Goal: Information Seeking & Learning: Learn about a topic

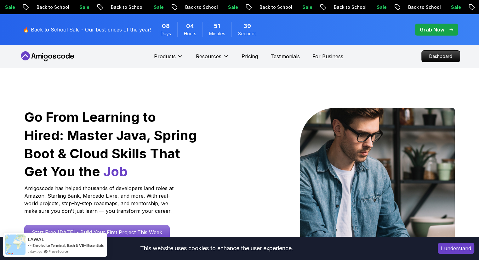
click at [54, 54] on icon at bounding box center [47, 56] width 57 height 10
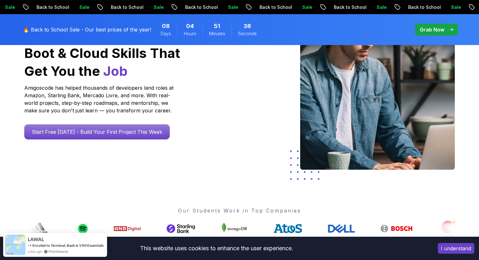
scroll to position [157, 0]
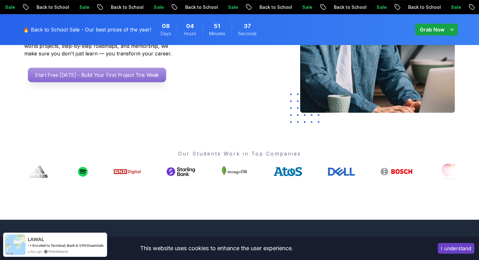
click at [120, 77] on p "Start Free [DATE] - Build Your First Project This Week" at bounding box center [97, 75] width 138 height 14
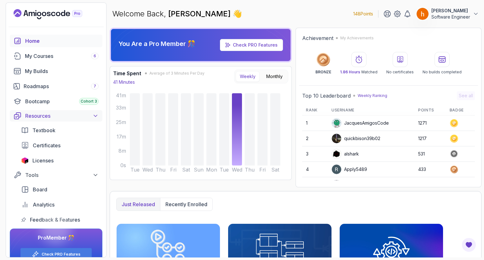
click at [94, 115] on icon at bounding box center [95, 116] width 6 height 6
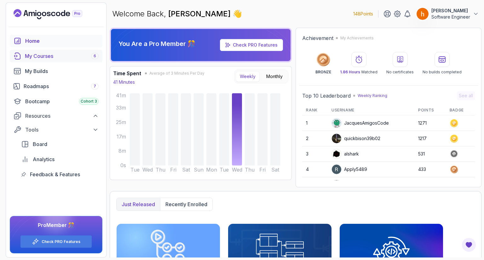
click at [58, 57] on div "My Courses 6" at bounding box center [62, 56] width 74 height 8
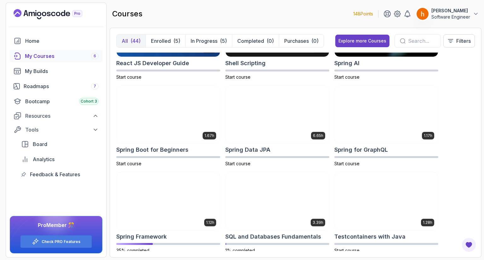
scroll to position [1071, 0]
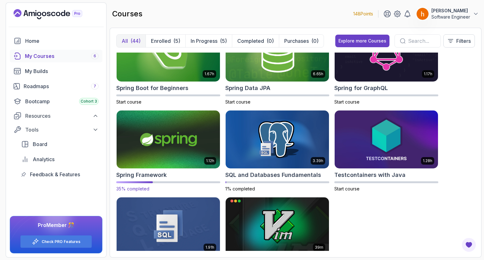
click at [169, 129] on img at bounding box center [168, 139] width 108 height 61
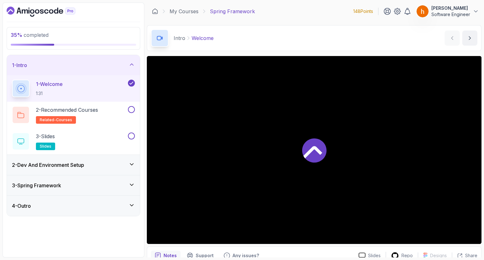
click at [122, 161] on div "2 - Dev And Environment Setup" at bounding box center [73, 165] width 123 height 8
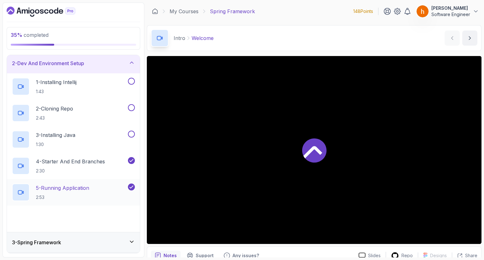
scroll to position [42, 0]
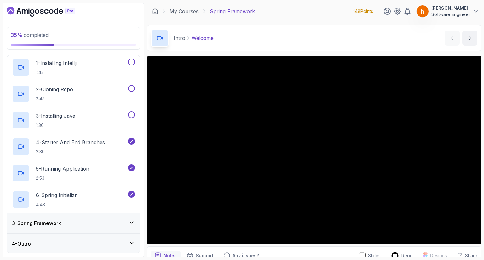
click at [128, 220] on div "3 - Spring Framework" at bounding box center [73, 223] width 123 height 8
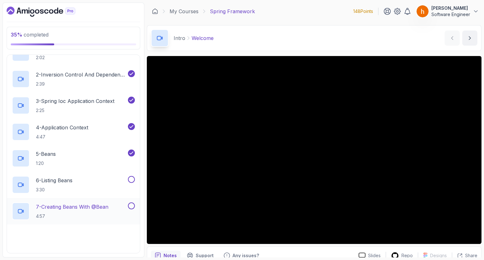
scroll to position [126, 0]
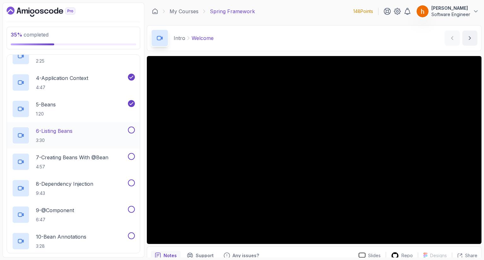
click at [115, 136] on div "6 - Listing Beans 3:30" at bounding box center [69, 136] width 115 height 18
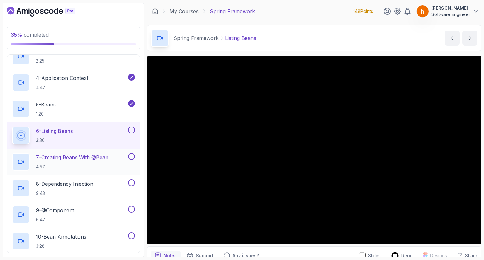
click at [129, 161] on button "7 - Creating Beans With @Bean 4:57" at bounding box center [73, 162] width 123 height 18
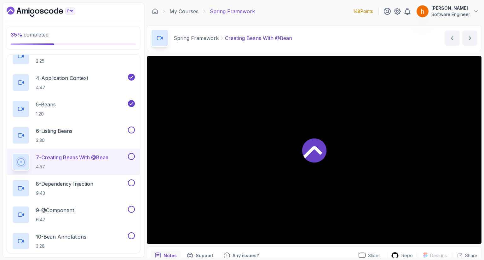
click at [84, 158] on p "7 - Creating Beans With @Bean" at bounding box center [72, 158] width 72 height 8
click at [132, 131] on button at bounding box center [131, 130] width 7 height 7
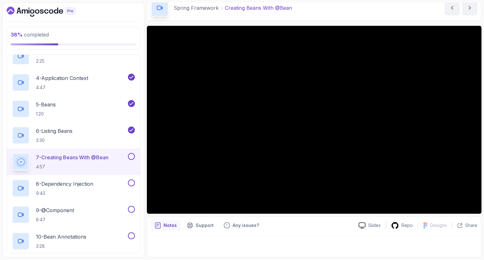
click at [128, 127] on button at bounding box center [131, 130] width 7 height 7
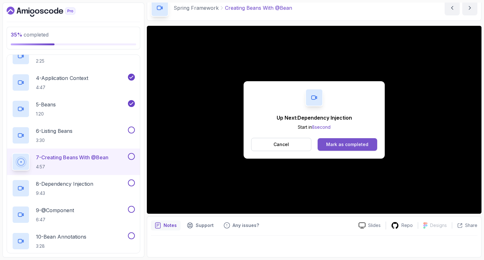
click at [335, 146] on div "Mark as completed" at bounding box center [347, 144] width 42 height 6
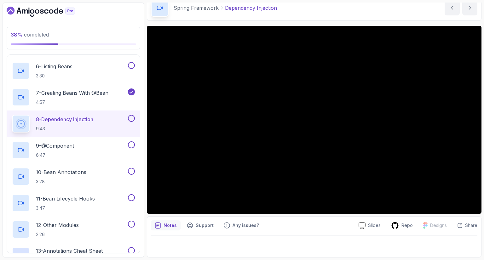
scroll to position [253, 0]
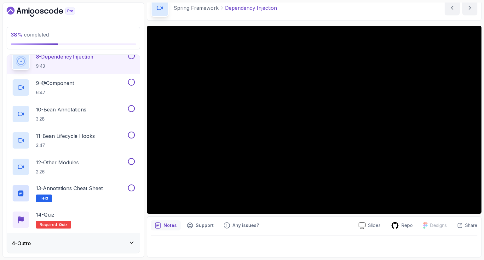
click at [91, 240] on div "4 - Outro" at bounding box center [73, 244] width 123 height 8
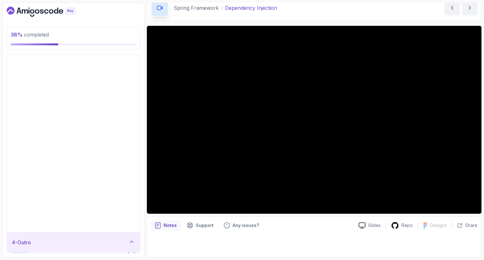
scroll to position [0, 0]
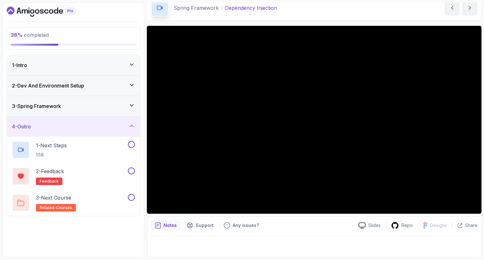
click at [138, 126] on div "4 - Outro" at bounding box center [73, 127] width 133 height 20
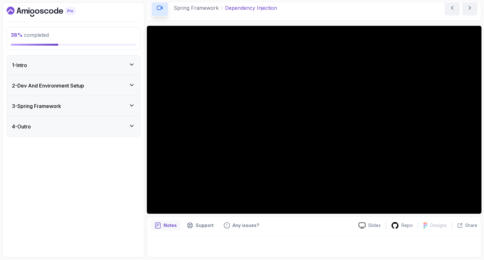
click at [132, 107] on icon at bounding box center [131, 105] width 6 height 6
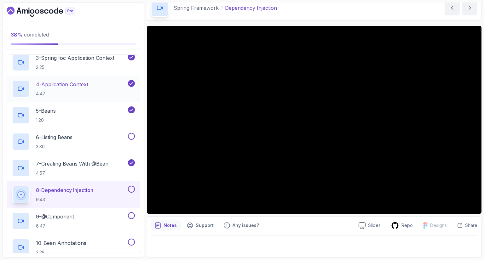
scroll to position [126, 0]
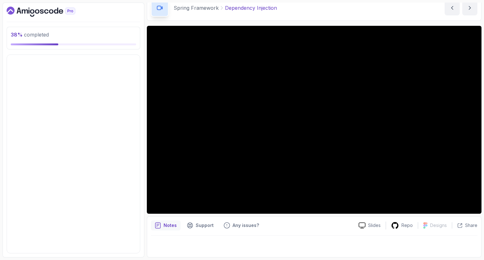
scroll to position [0, 0]
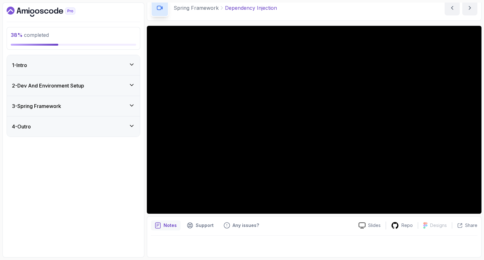
click at [130, 110] on div "3 - Spring Framework" at bounding box center [73, 106] width 133 height 20
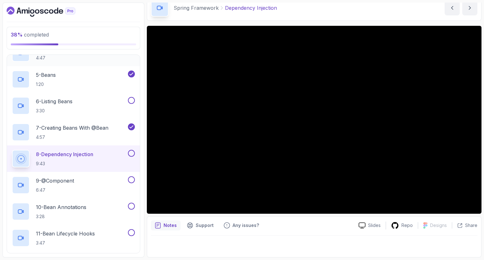
scroll to position [156, 0]
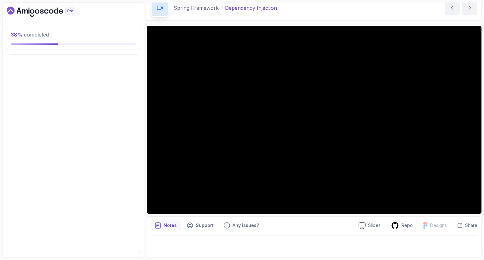
scroll to position [0, 0]
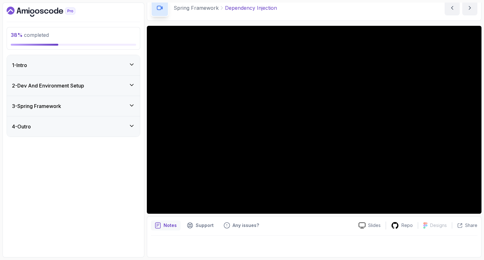
drag, startPoint x: 102, startPoint y: 152, endPoint x: 99, endPoint y: 154, distance: 3.6
click at [115, 111] on div "3 - Spring Framework" at bounding box center [73, 106] width 133 height 20
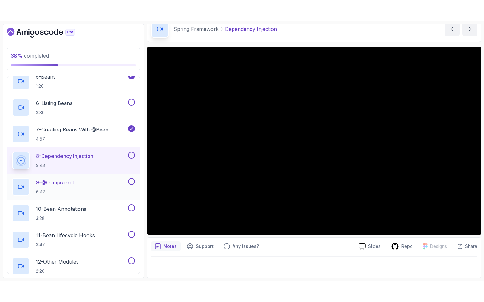
scroll to position [220, 0]
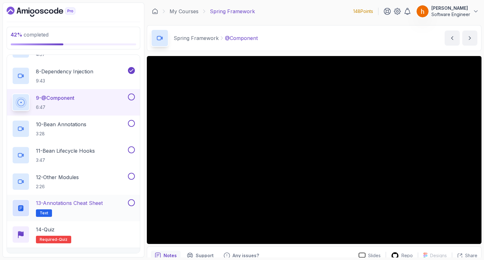
scroll to position [253, 0]
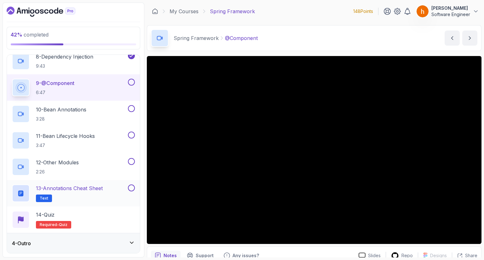
click at [114, 191] on div "13 - Annotations Cheat Sheet Text" at bounding box center [69, 194] width 115 height 18
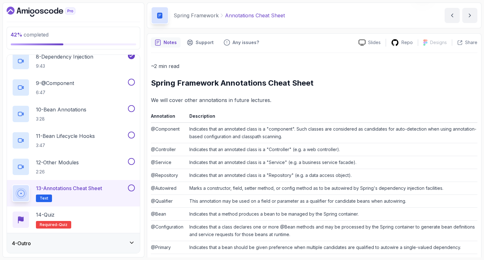
scroll to position [94, 0]
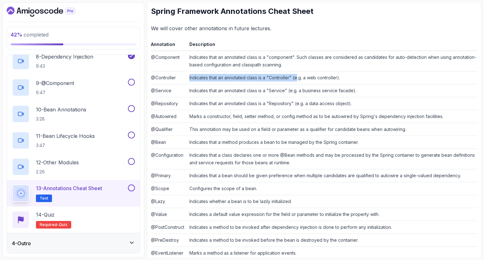
drag, startPoint x: 188, startPoint y: 75, endPoint x: 297, endPoint y: 77, distance: 109.0
click at [297, 77] on td "Indicates that an annotated class is a "Controller" (e.g. a web controller)." at bounding box center [332, 77] width 290 height 13
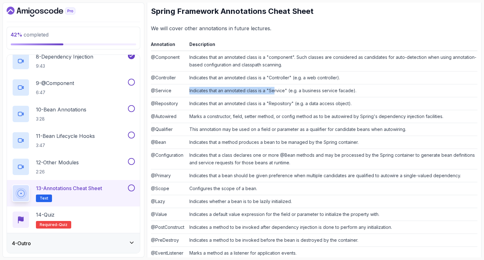
drag, startPoint x: 189, startPoint y: 90, endPoint x: 275, endPoint y: 92, distance: 86.6
click at [275, 92] on td "Indicates that an annotated class is a "Service" (e.g. a business service facad…" at bounding box center [332, 90] width 290 height 13
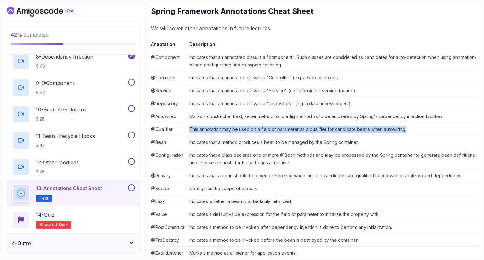
drag, startPoint x: 187, startPoint y: 127, endPoint x: 408, endPoint y: 129, distance: 221.1
click at [408, 129] on td "This annotation may be used on a field or parameter as a qualifier for candidat…" at bounding box center [332, 129] width 290 height 13
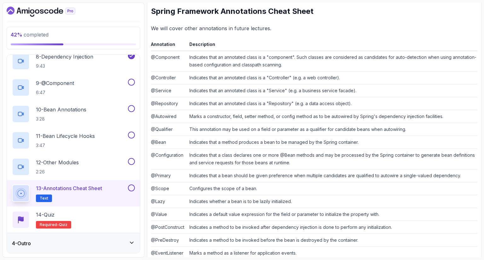
scroll to position [121, 0]
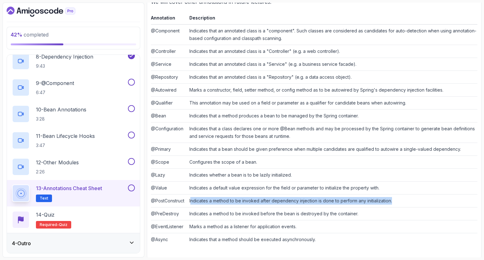
drag, startPoint x: 191, startPoint y: 201, endPoint x: 391, endPoint y: 198, distance: 199.7
click at [391, 198] on td "Indicates a method to be invoked after dependency injection is done to perform …" at bounding box center [332, 201] width 290 height 13
click at [96, 242] on div "4 - Outro" at bounding box center [73, 244] width 123 height 8
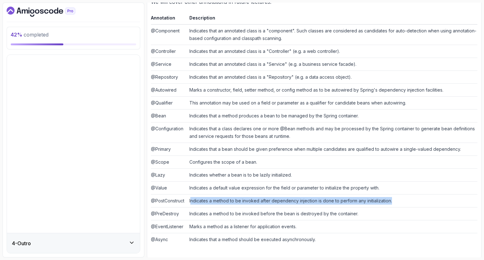
scroll to position [0, 0]
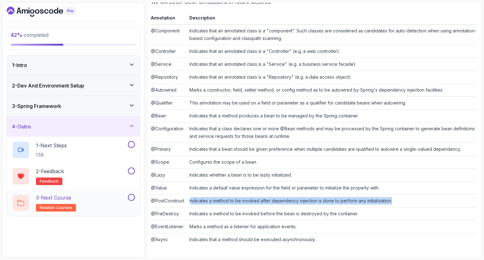
click at [96, 197] on div "3 - Next Course related-courses" at bounding box center [69, 203] width 115 height 18
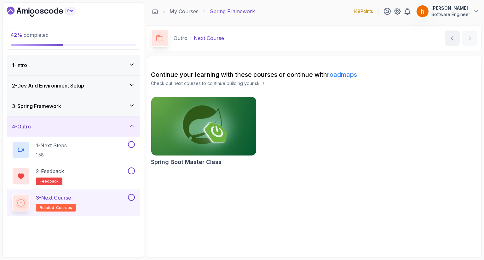
click at [212, 136] on img at bounding box center [204, 126] width 110 height 62
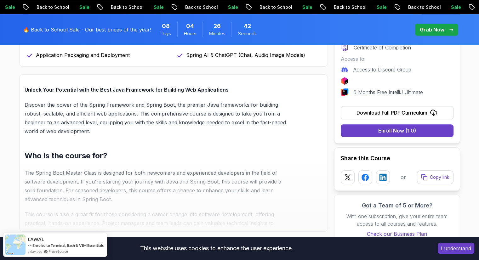
scroll to position [535, 0]
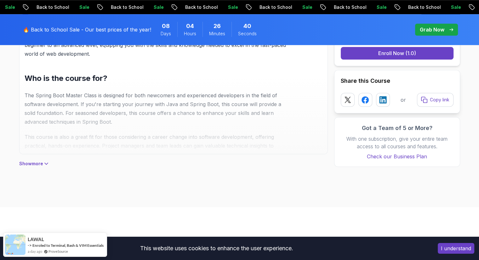
scroll to position [441, 0]
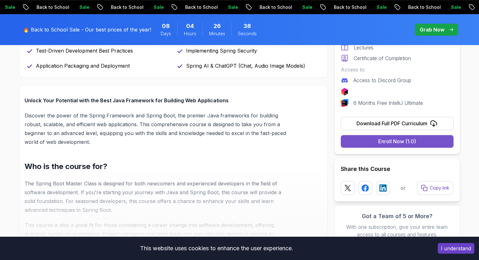
click at [401, 139] on div "Enroll Now (1.0)" at bounding box center [397, 142] width 38 height 8
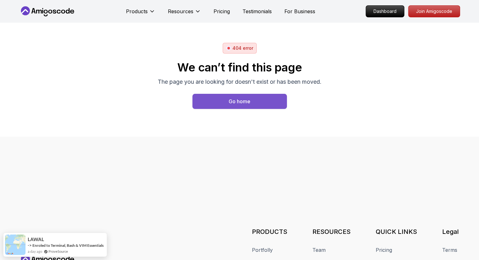
click at [251, 99] on button "Go home" at bounding box center [239, 101] width 94 height 15
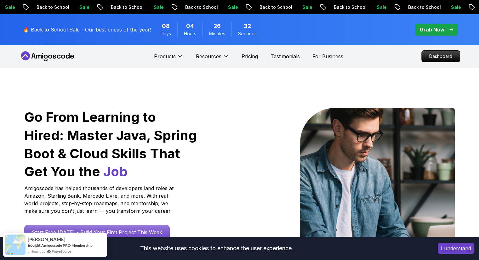
click at [67, 54] on icon at bounding box center [47, 56] width 57 height 10
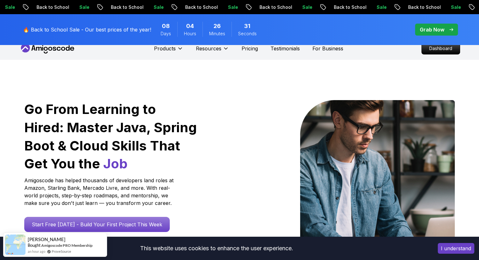
scroll to position [157, 0]
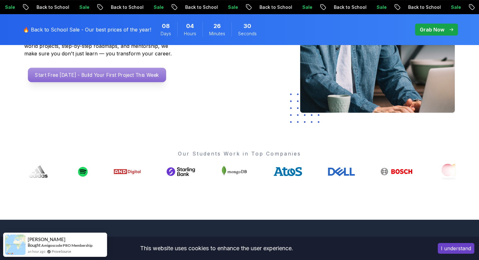
click at [121, 73] on p "Start Free [DATE] - Build Your First Project This Week" at bounding box center [97, 75] width 138 height 14
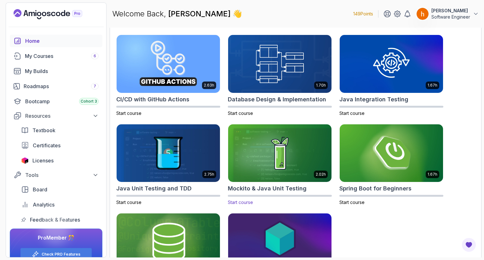
scroll to position [233, 0]
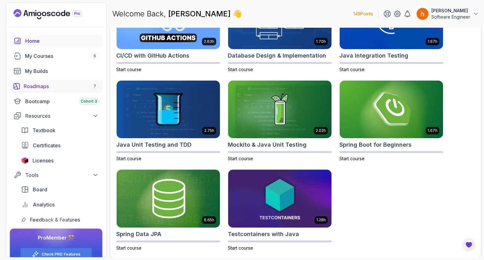
click at [51, 87] on div "Roadmaps 7" at bounding box center [61, 87] width 75 height 8
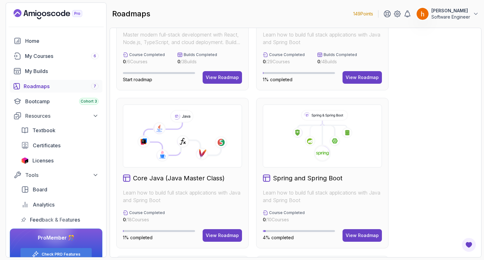
scroll to position [157, 0]
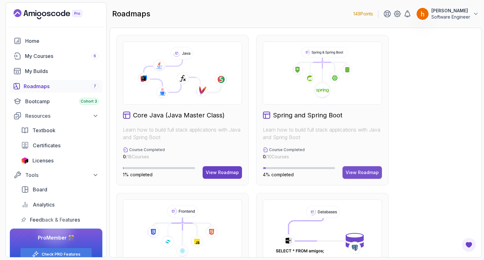
click at [366, 169] on div "View Roadmap" at bounding box center [361, 172] width 33 height 6
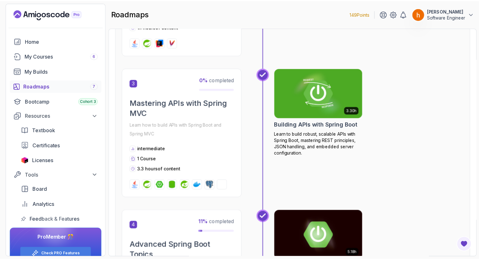
scroll to position [416, 0]
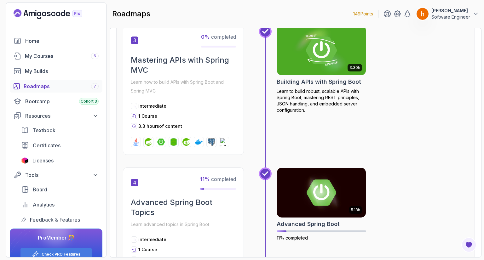
click at [324, 71] on img at bounding box center [321, 50] width 93 height 52
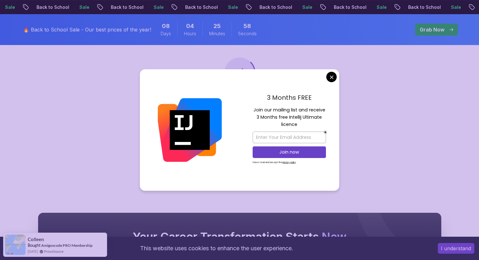
scroll to position [94, 0]
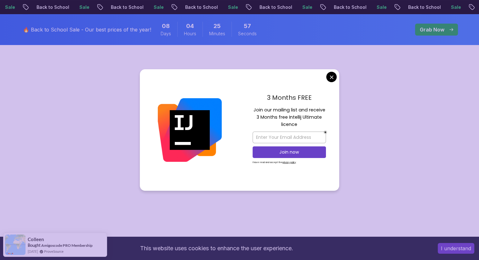
click at [329, 80] on body "Sale Back to School Sale Back to School Sale Back to School Sale Back to School…" at bounding box center [239, 223] width 479 height 635
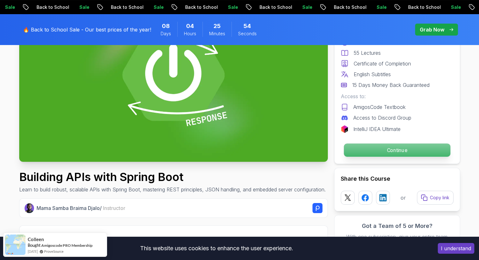
click at [382, 150] on p "Continue" at bounding box center [397, 150] width 106 height 13
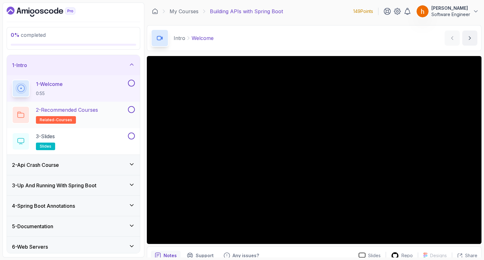
click at [66, 113] on h2 "2 - Recommended Courses related-courses" at bounding box center [67, 115] width 62 height 18
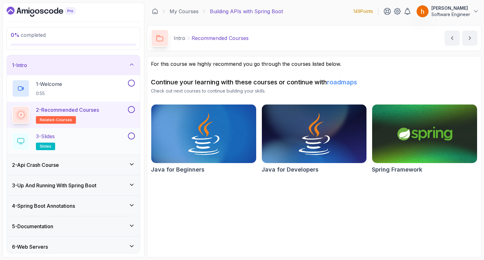
click at [70, 144] on div "3 - Slides slides" at bounding box center [69, 142] width 115 height 18
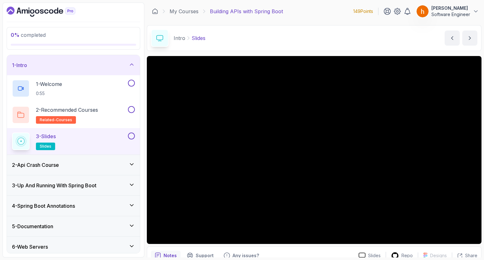
click at [101, 161] on div "2 - Api Crash Course" at bounding box center [73, 165] width 123 height 8
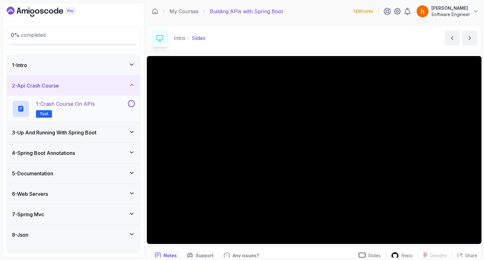
click at [96, 110] on div "1 - Crash Course on APIs Text" at bounding box center [69, 109] width 115 height 18
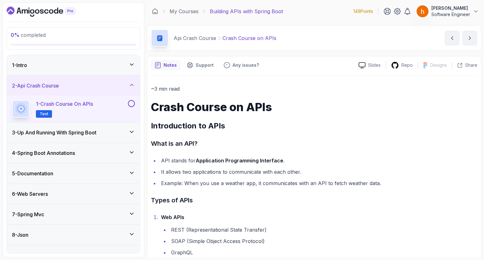
scroll to position [32, 0]
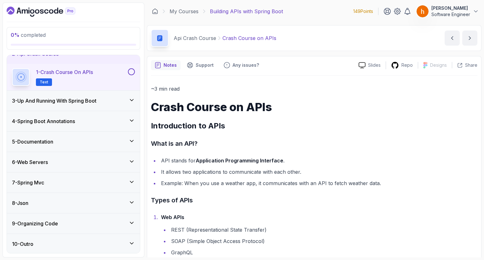
click at [121, 227] on div "9 - Organizing Code" at bounding box center [73, 224] width 133 height 20
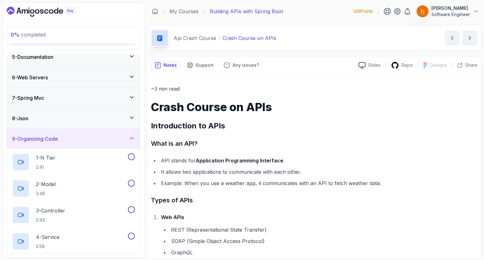
scroll to position [89, 0]
click at [131, 135] on icon at bounding box center [131, 138] width 6 height 6
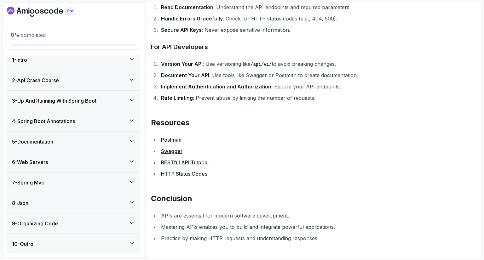
scroll to position [0, 0]
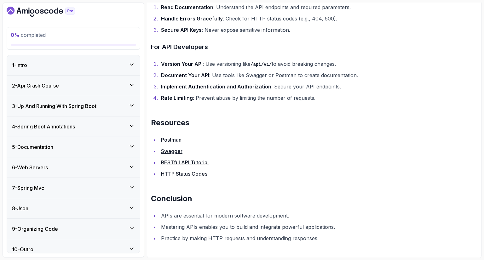
click at [119, 105] on div "3 - Up And Running With Spring Boot" at bounding box center [73, 106] width 123 height 8
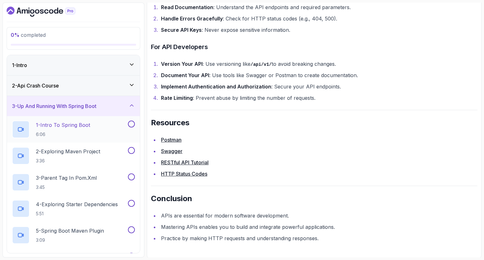
click at [131, 128] on button "1 - Intro To Spring Boot 6:06" at bounding box center [73, 130] width 123 height 18
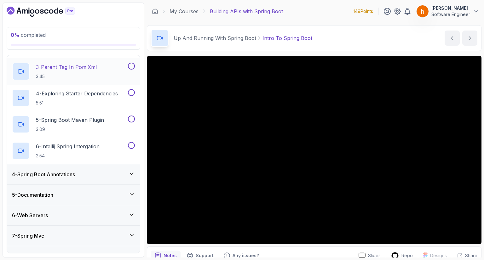
scroll to position [111, 0]
click at [125, 173] on div "4 - Spring Boot Annotations" at bounding box center [73, 175] width 123 height 8
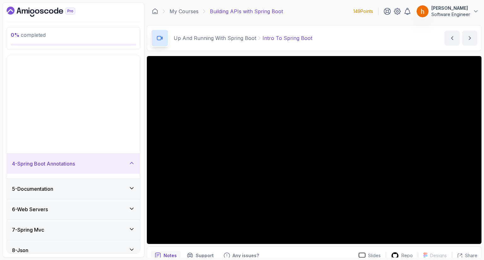
scroll to position [5, 0]
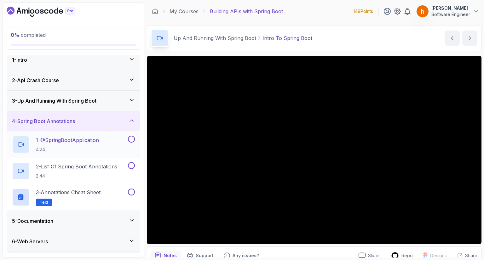
click at [126, 145] on div "1 - @SpringBootApplication 4:24" at bounding box center [69, 145] width 115 height 18
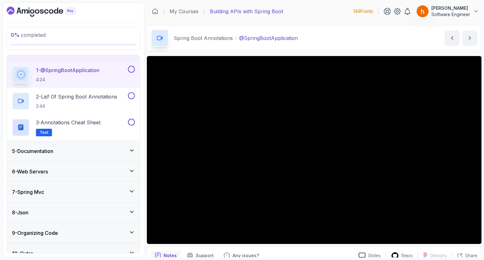
scroll to position [77, 0]
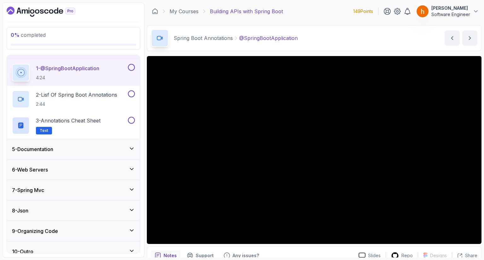
click at [113, 162] on div "6 - Web Servers" at bounding box center [73, 170] width 133 height 20
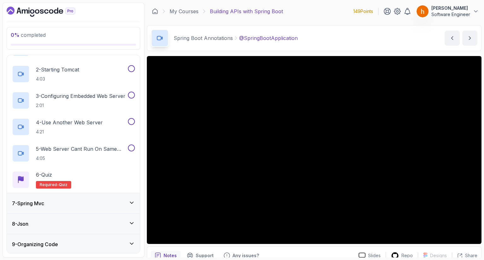
scroll to position [164, 0]
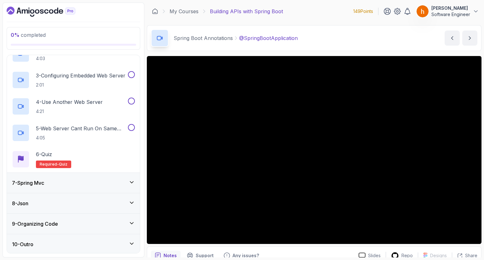
click at [116, 201] on div "8 - Json" at bounding box center [73, 204] width 123 height 8
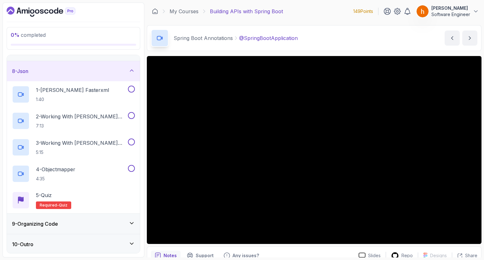
scroll to position [137, 0]
click at [122, 236] on div "10 - Outro" at bounding box center [73, 244] width 133 height 20
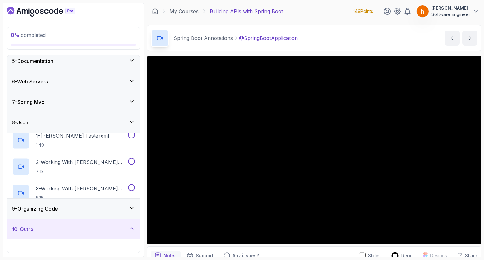
scroll to position [84, 0]
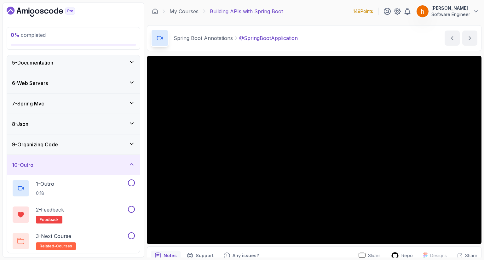
click at [122, 141] on div "9 - Organizing Code" at bounding box center [73, 145] width 123 height 8
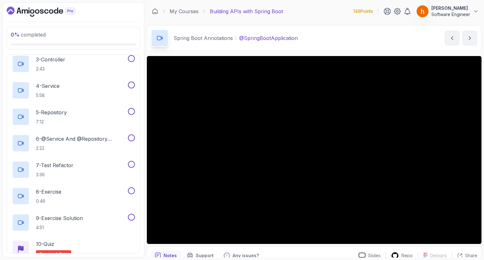
scroll to position [238, 0]
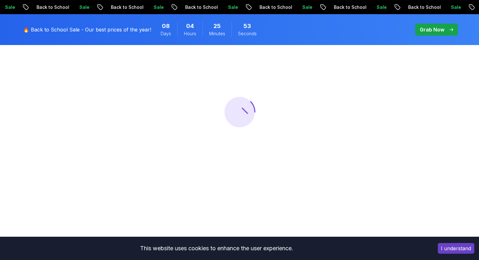
scroll to position [94, 0]
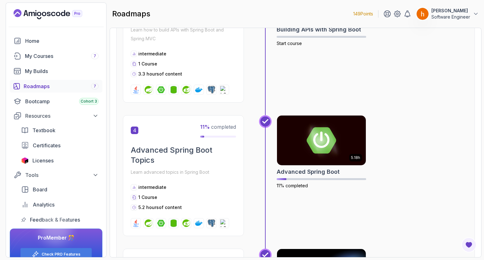
scroll to position [479, 0]
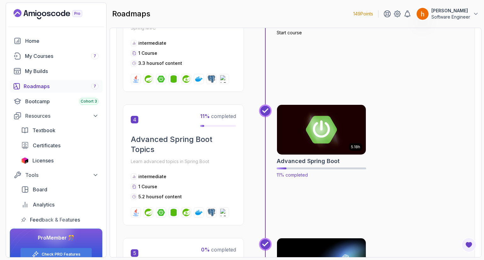
click at [327, 139] on img at bounding box center [321, 130] width 93 height 52
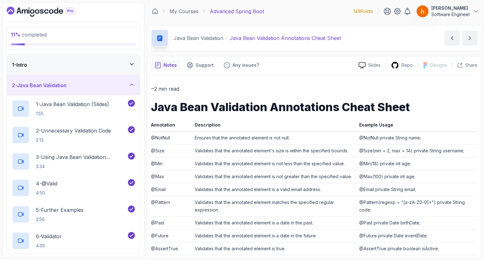
click at [117, 88] on div "2 - Java Bean Validation" at bounding box center [73, 86] width 123 height 8
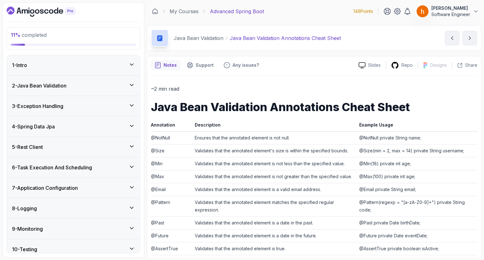
click at [117, 88] on div "2 - Java Bean Validation" at bounding box center [73, 86] width 123 height 8
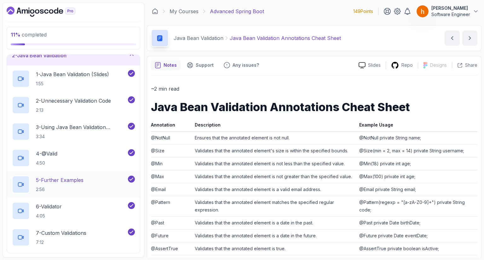
scroll to position [30, 0]
click at [97, 105] on h2 "2 - Unnecessary Validation Code 2:13" at bounding box center [73, 105] width 75 height 16
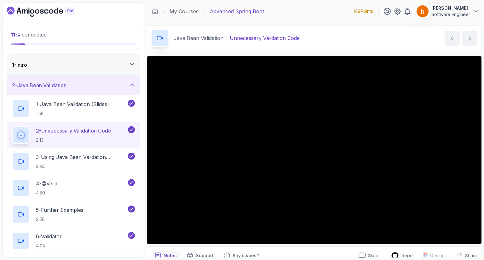
click at [129, 62] on icon at bounding box center [131, 64] width 6 height 6
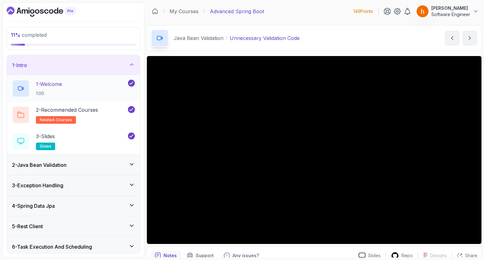
click at [112, 84] on div "1 - Welcome 1:00" at bounding box center [69, 89] width 115 height 18
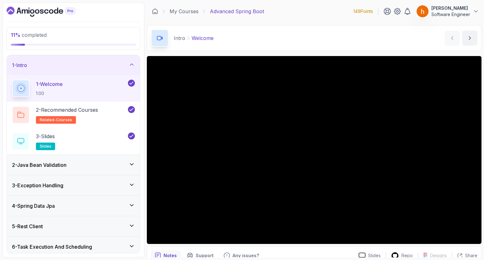
scroll to position [30, 0]
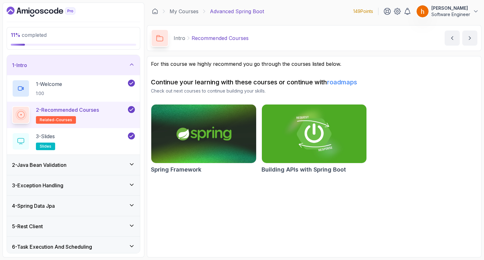
click at [113, 160] on div "2 - Java Bean Validation" at bounding box center [73, 165] width 133 height 20
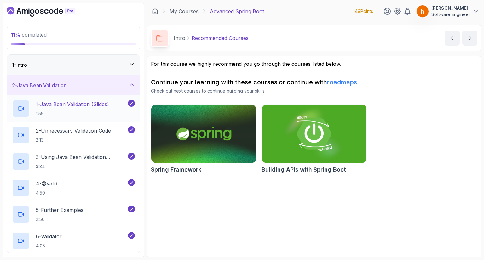
click at [104, 109] on h2 "1 - Java Bean Validation (Slides) 1:55" at bounding box center [72, 108] width 73 height 16
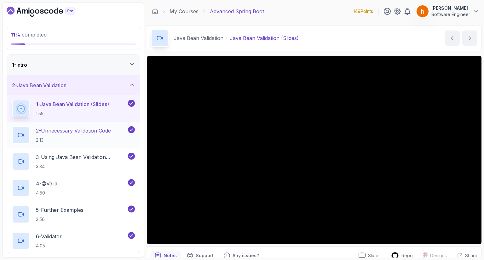
click at [85, 130] on p "2 - Unnecessary Validation Code" at bounding box center [73, 131] width 75 height 8
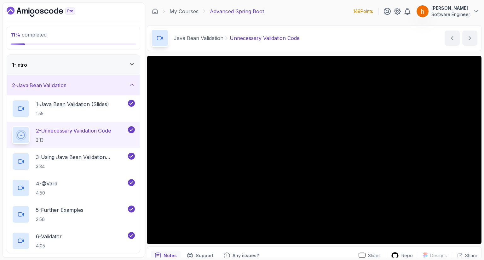
scroll to position [30, 0]
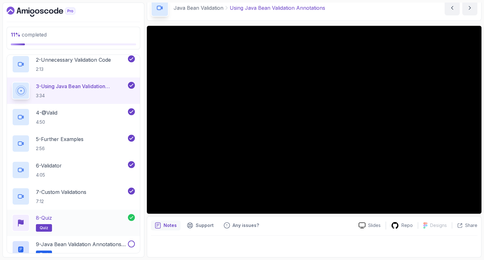
scroll to position [70, 0]
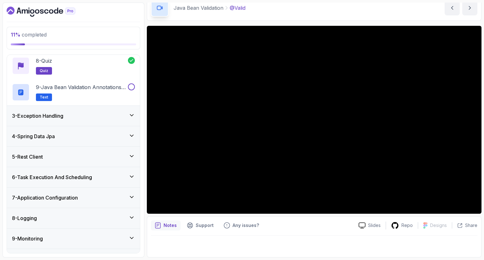
scroll to position [244, 0]
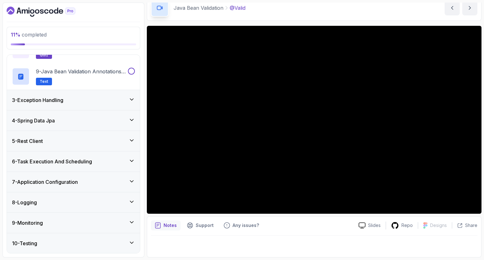
click at [121, 143] on div "5 - Rest Client" at bounding box center [73, 141] width 123 height 8
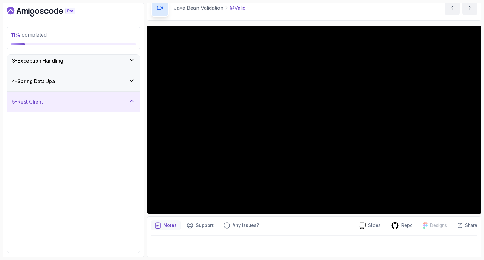
scroll to position [66, 0]
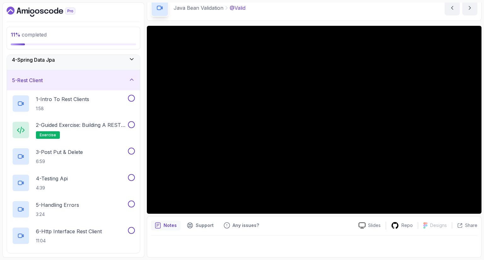
click at [130, 80] on icon at bounding box center [131, 80] width 3 height 2
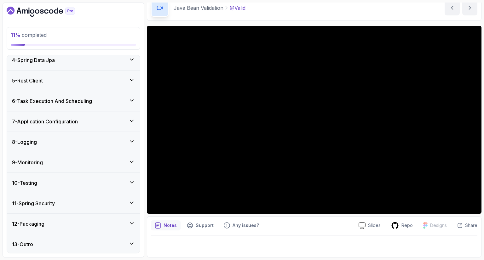
click at [7, 71] on button "5 - Rest Client" at bounding box center [73, 81] width 133 height 20
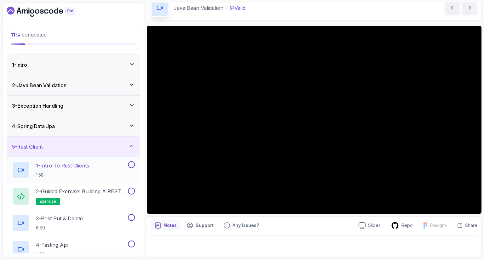
scroll to position [0, 0]
click at [105, 124] on div "4 - Spring Data Jpa" at bounding box center [73, 127] width 123 height 8
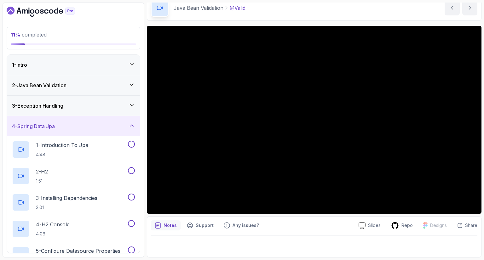
click at [128, 109] on div "3 - Exception Handling" at bounding box center [73, 106] width 133 height 20
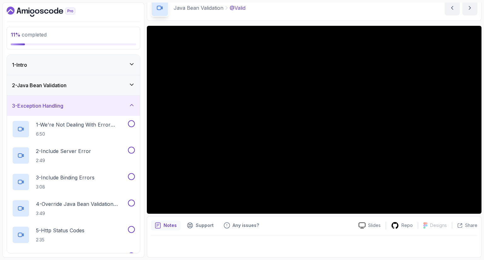
click at [129, 87] on icon at bounding box center [131, 85] width 6 height 6
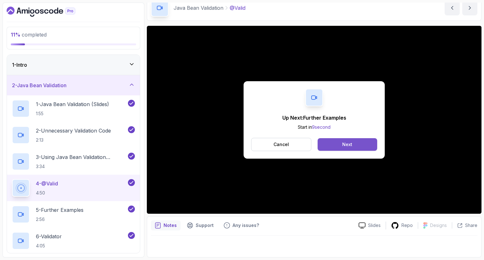
click at [369, 141] on button "Next" at bounding box center [347, 144] width 60 height 13
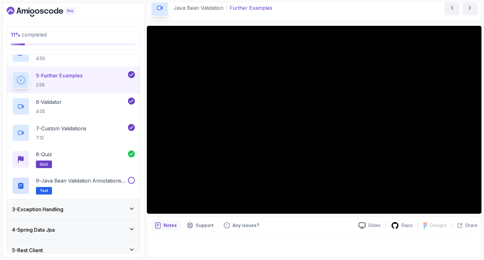
scroll to position [135, 0]
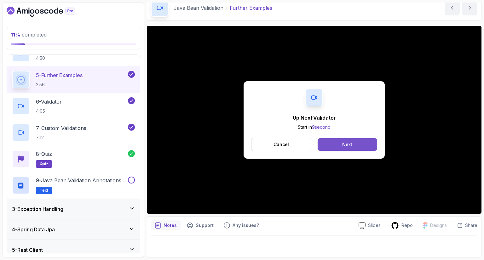
click at [345, 148] on button "Next" at bounding box center [347, 144] width 60 height 13
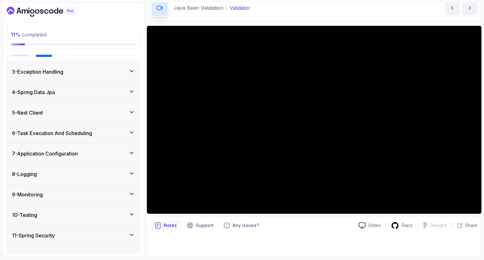
scroll to position [305, 0]
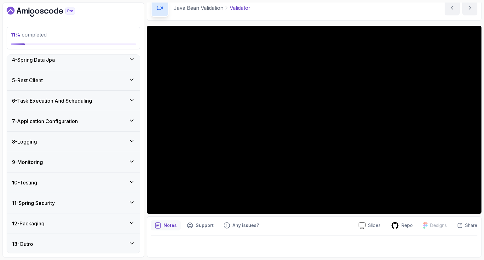
click at [127, 99] on div "6 - Task Execution And Scheduling" at bounding box center [73, 101] width 123 height 8
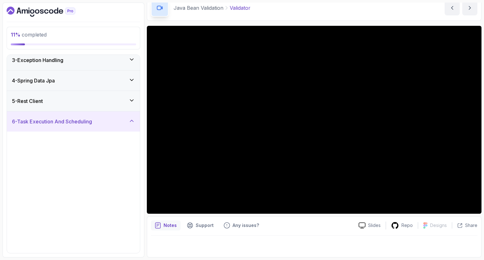
scroll to position [66, 0]
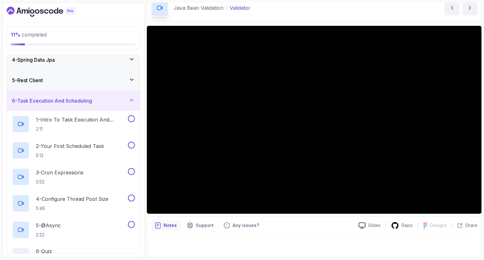
click at [127, 99] on div "6 - Task Execution And Scheduling" at bounding box center [73, 101] width 123 height 8
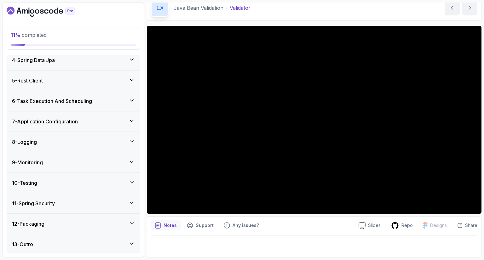
scroll to position [0, 0]
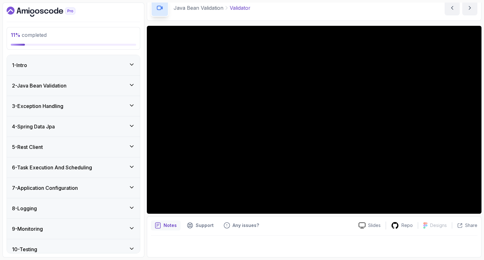
click at [119, 85] on div "2 - Java Bean Validation" at bounding box center [73, 86] width 123 height 8
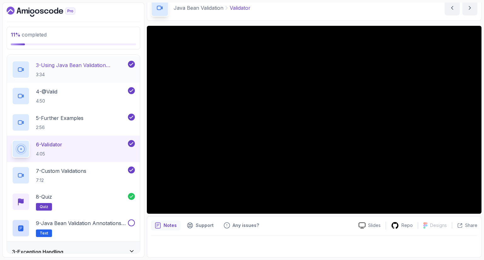
scroll to position [131, 0]
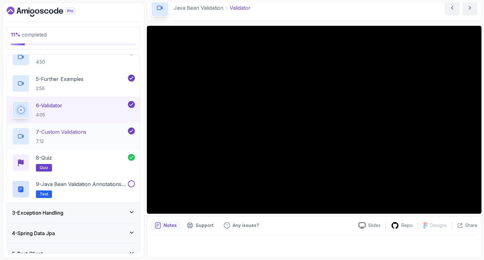
click at [102, 133] on div "7 - Custom Validations 7:12" at bounding box center [69, 137] width 115 height 18
